Goal: Find specific page/section: Find specific page/section

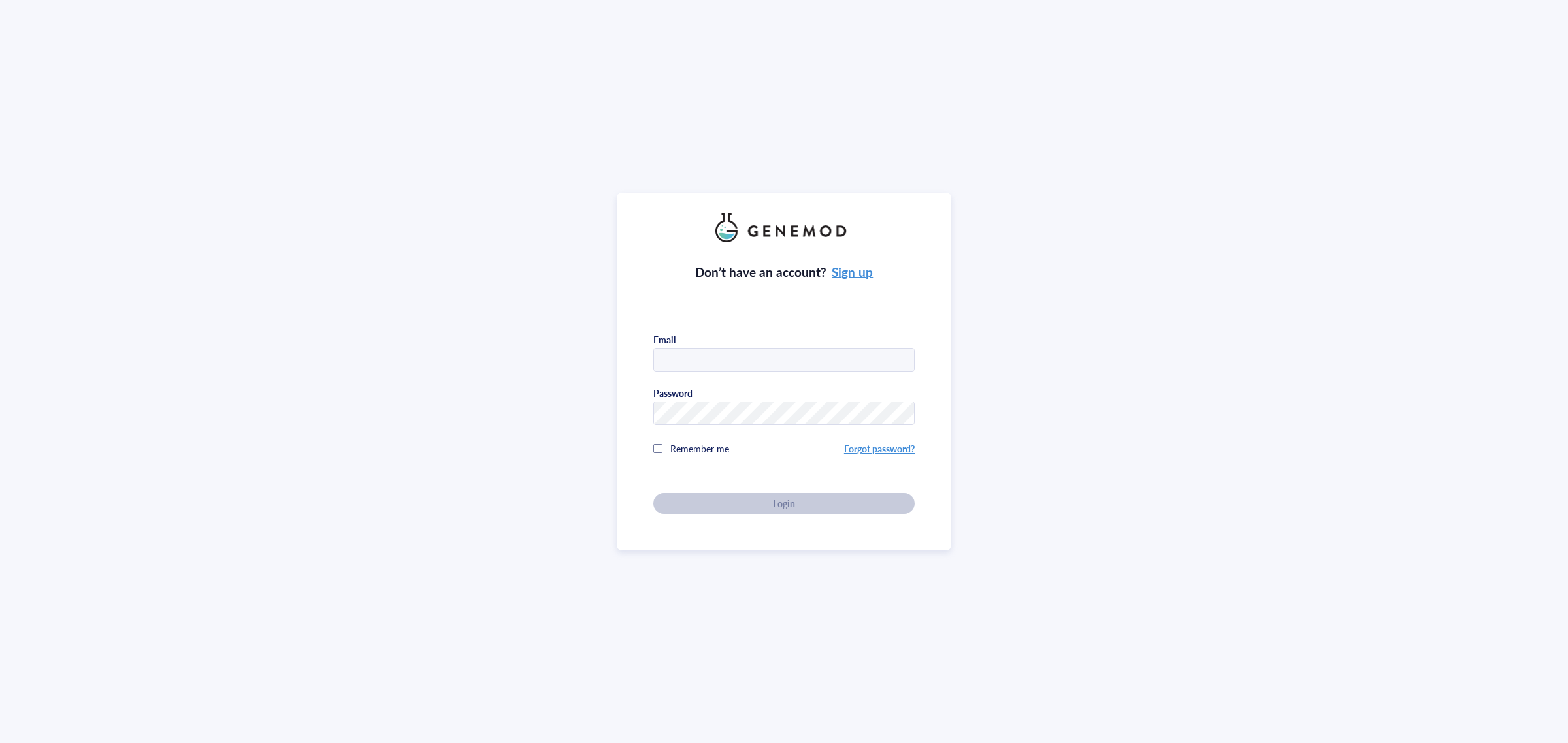
type input "[EMAIL_ADDRESS][DOMAIN_NAME]"
click at [643, 290] on div "Don’t have an account? Sign up Email [EMAIL_ADDRESS][DOMAIN_NAME] Password Reme…" at bounding box center [784, 378] width 261 height 272
click at [643, 290] on span "Login" at bounding box center [784, 503] width 22 height 12
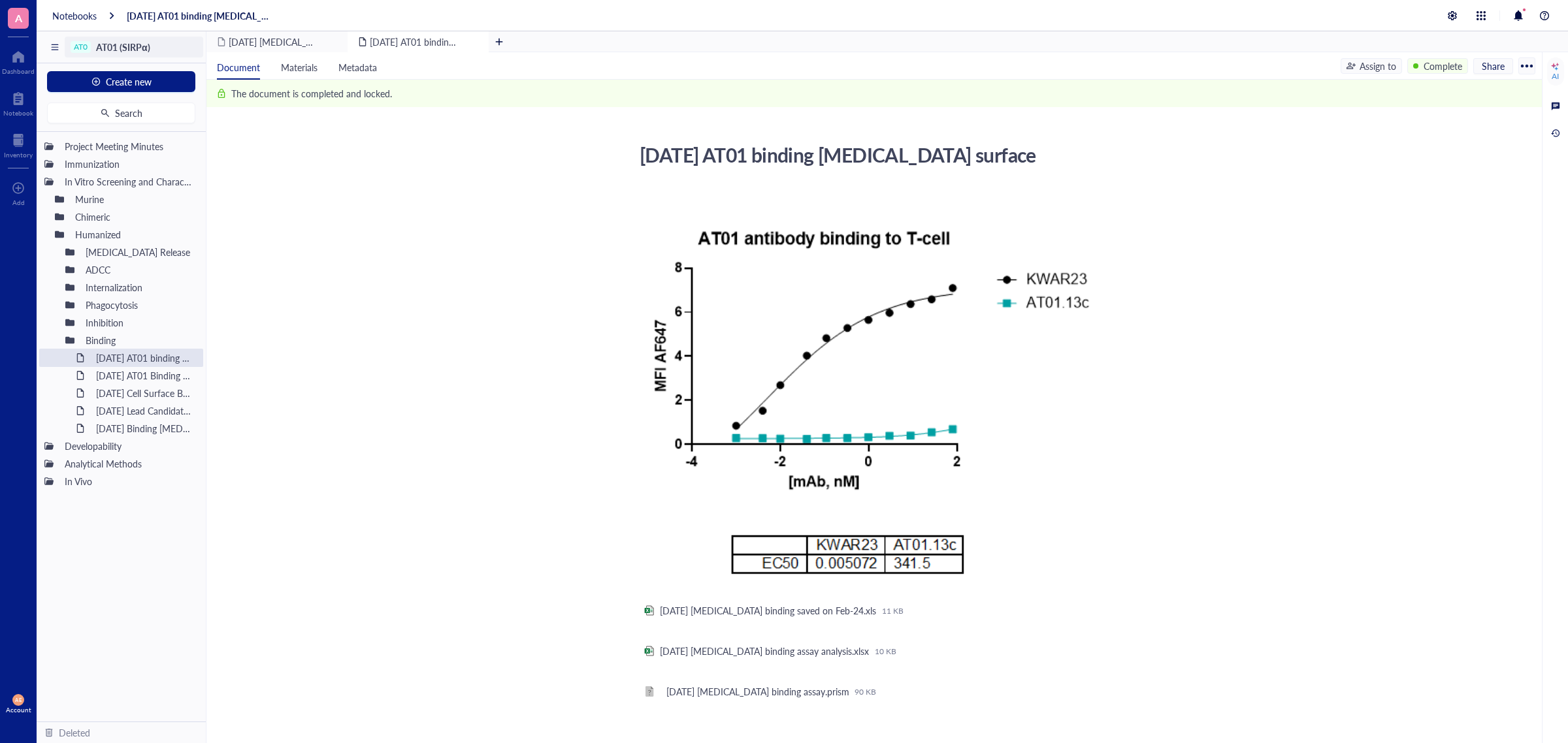
click at [113, 47] on span "AT01 (SIRPα)" at bounding box center [123, 47] width 54 height 13
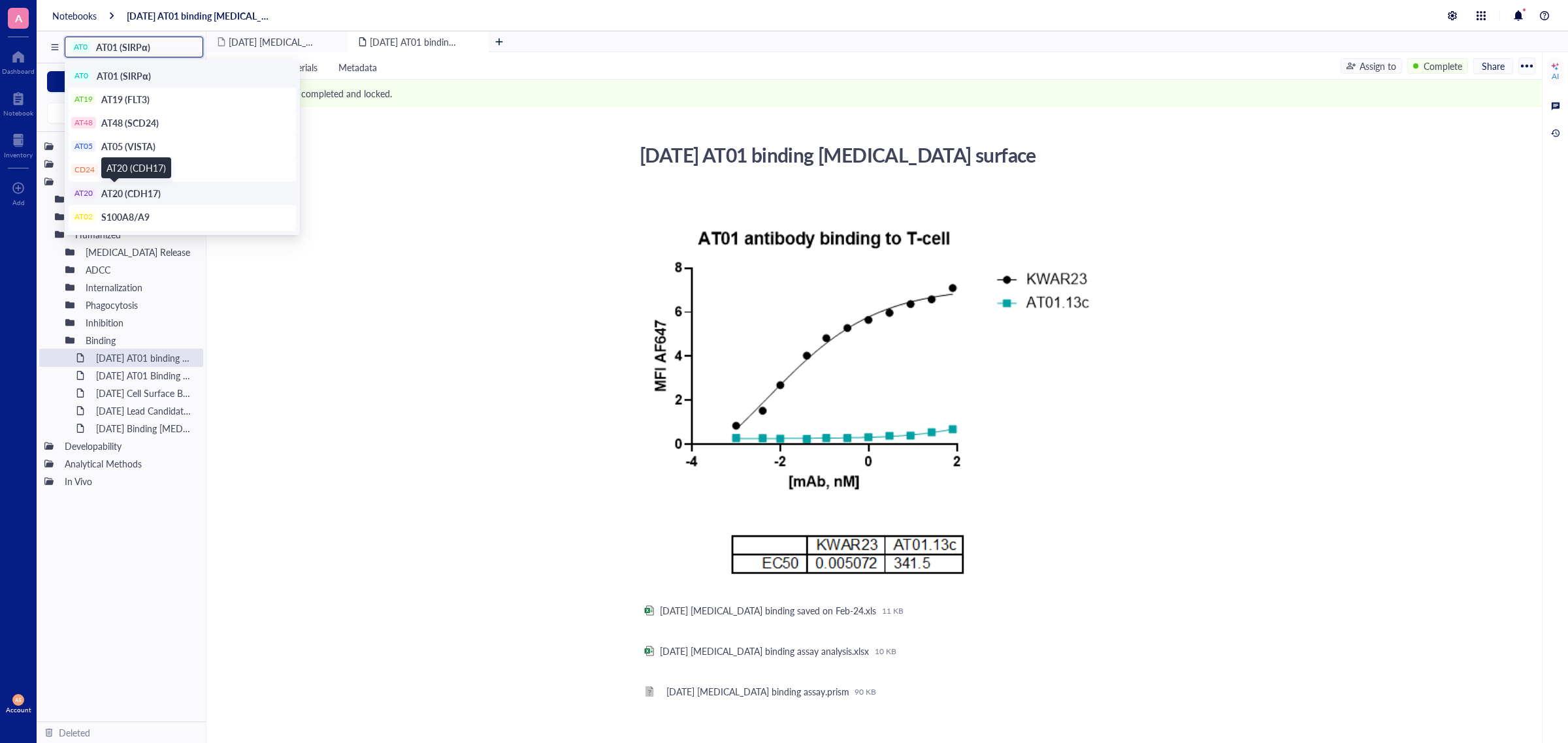
click at [125, 194] on span "AT20 (CDH17)" at bounding box center [130, 193] width 59 height 13
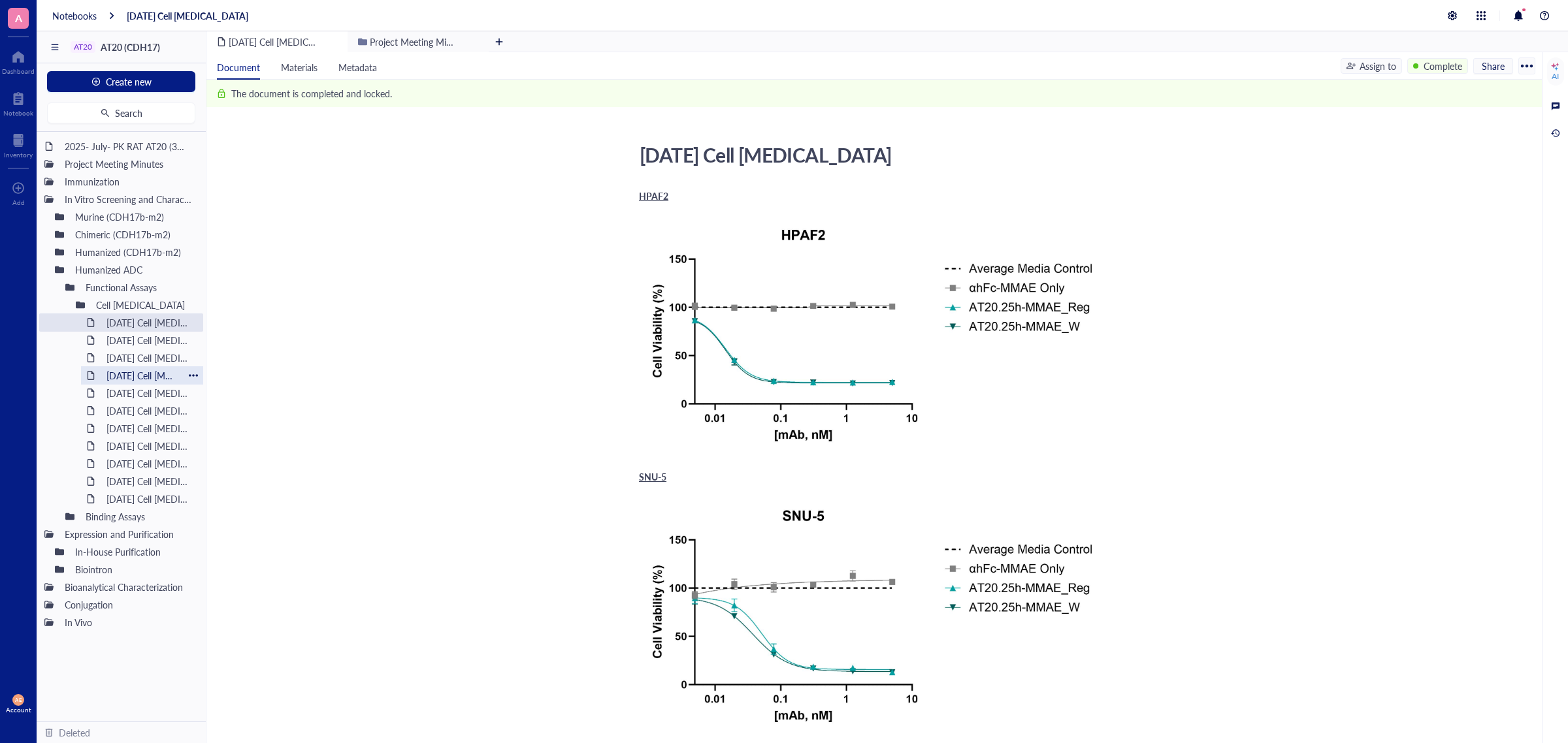
click at [141, 290] on div "[DATE] Cell [MEDICAL_DATA]" at bounding box center [141, 375] width 83 height 18
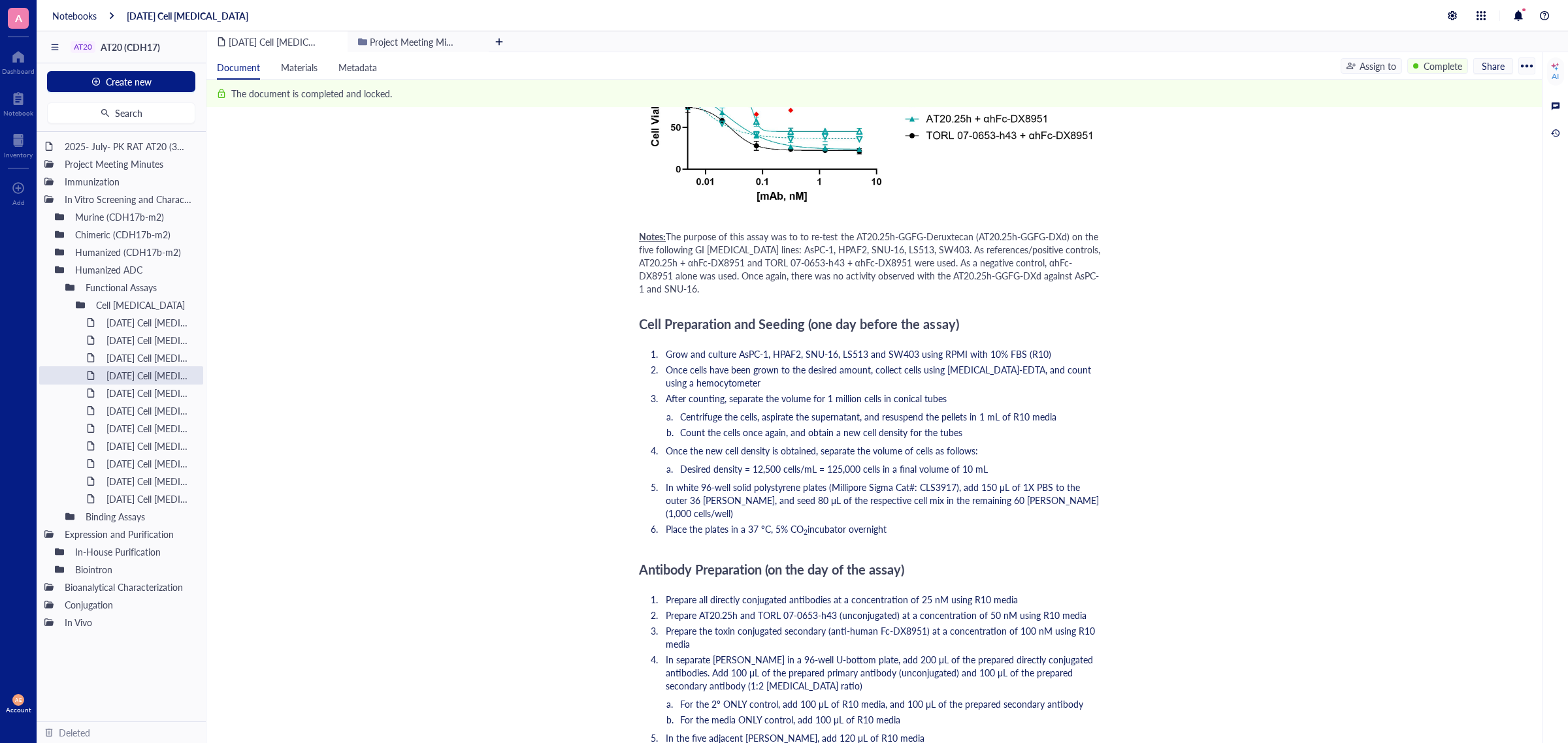
scroll to position [1224, 0]
